Goal: Information Seeking & Learning: Learn about a topic

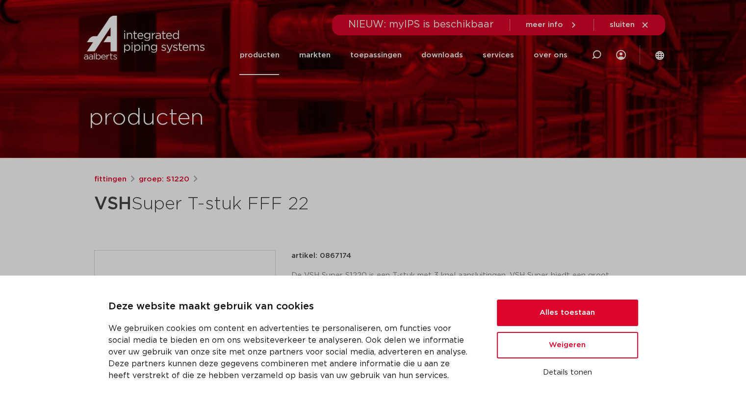
click at [252, 58] on link "producten" at bounding box center [259, 55] width 40 height 40
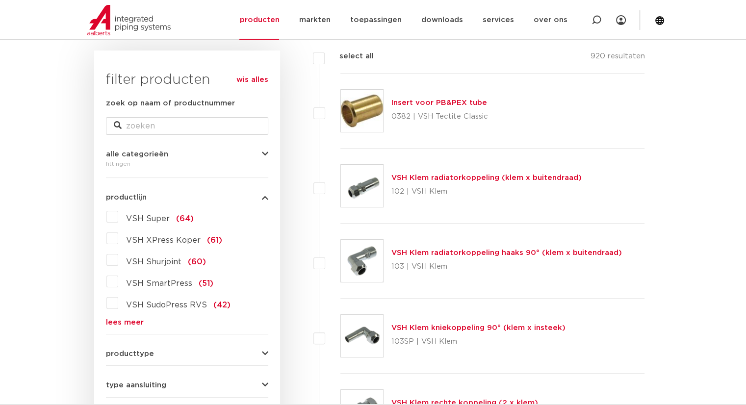
scroll to position [196, 0]
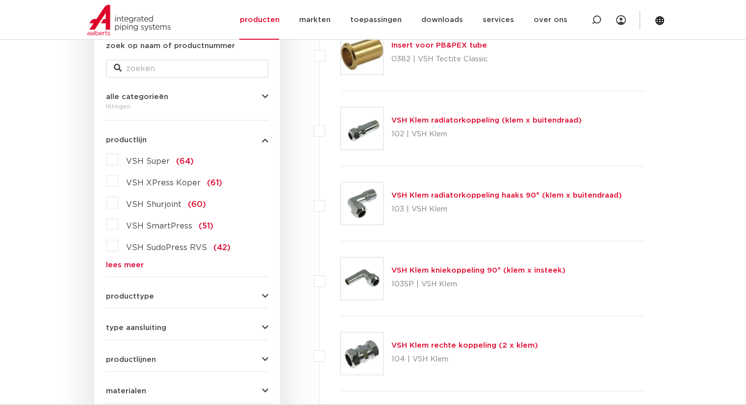
click at [105, 157] on div "wis alles filter producten zoek op naam of productnummer alle categorieën fitti…" at bounding box center [187, 257] width 186 height 528
click at [118, 159] on label "VSH Super (64)" at bounding box center [156, 160] width 76 height 16
click at [0, 0] on input "VSH Super (64)" at bounding box center [0, 0] width 0 height 0
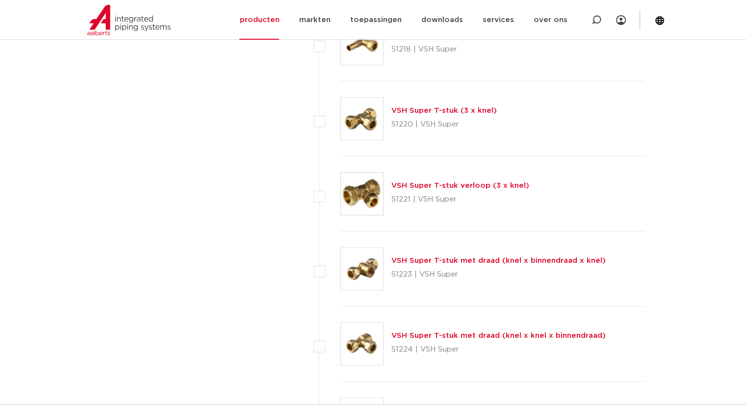
scroll to position [1374, 0]
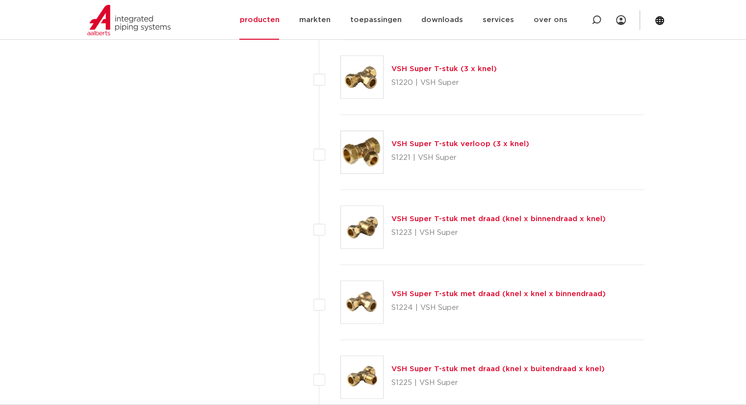
click at [507, 220] on link "VSH Super T-stuk met draad (knel x binnendraad x knel)" at bounding box center [499, 218] width 214 height 7
click at [470, 216] on link "VSH Super T-stuk met draad (knel x binnendraad x knel)" at bounding box center [499, 218] width 214 height 7
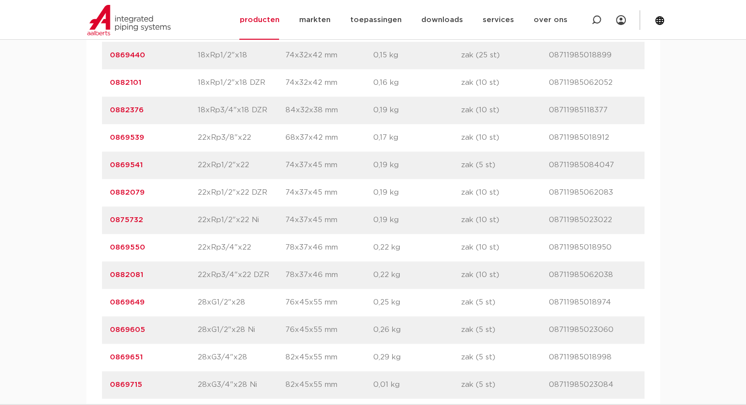
scroll to position [1030, 0]
